Goal: Transaction & Acquisition: Subscribe to service/newsletter

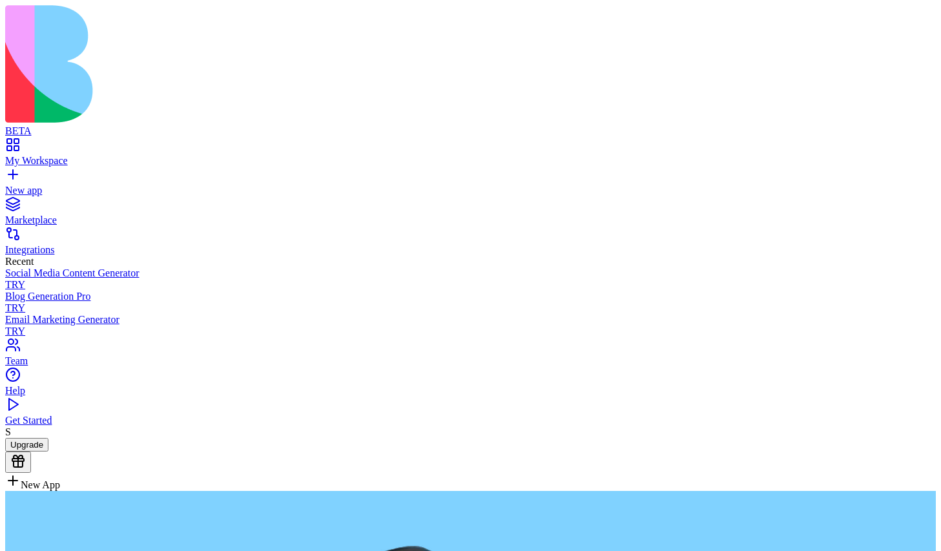
click at [48, 452] on button "Upgrade" at bounding box center [26, 445] width 43 height 14
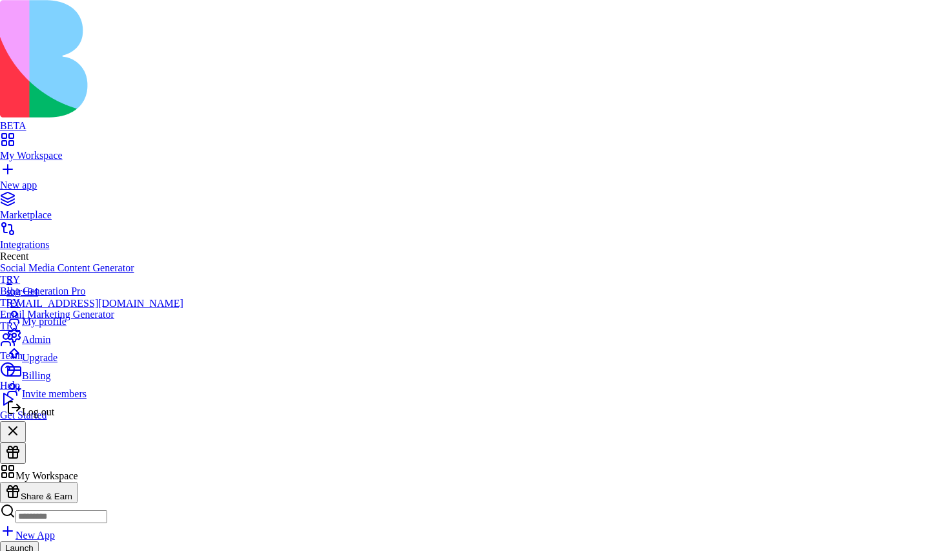
click at [76, 364] on div "Upgrade" at bounding box center [94, 355] width 177 height 18
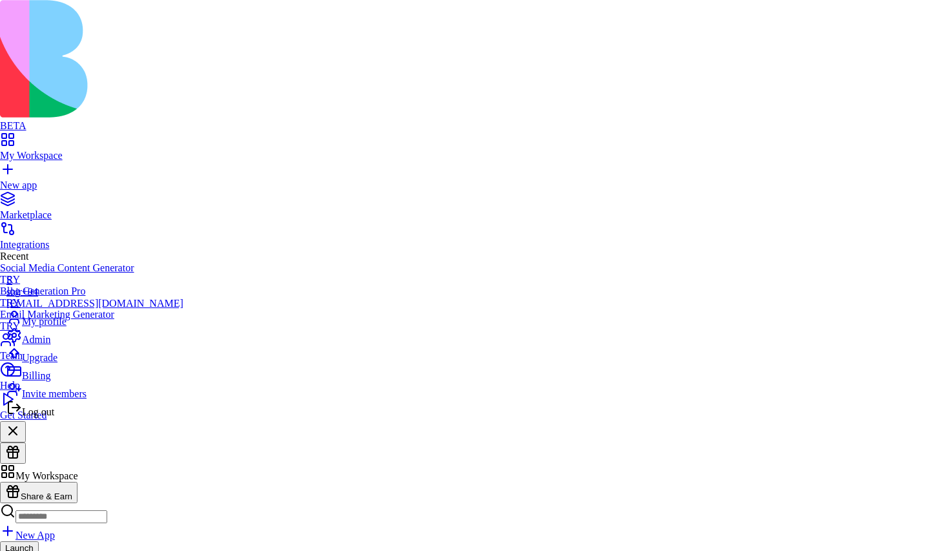
click at [54, 417] on span "Log out" at bounding box center [38, 411] width 32 height 11
